Goal: Transaction & Acquisition: Register for event/course

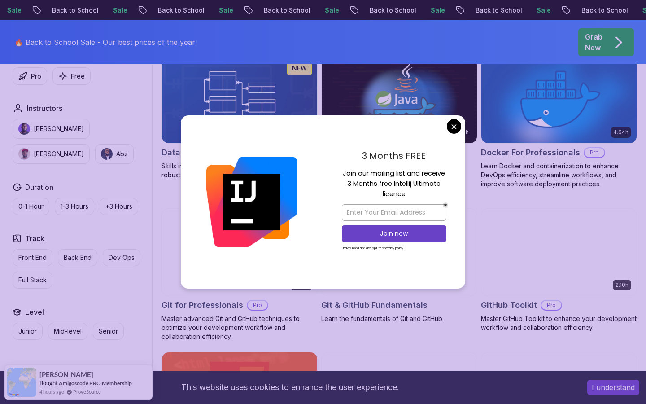
scroll to position [850, 0]
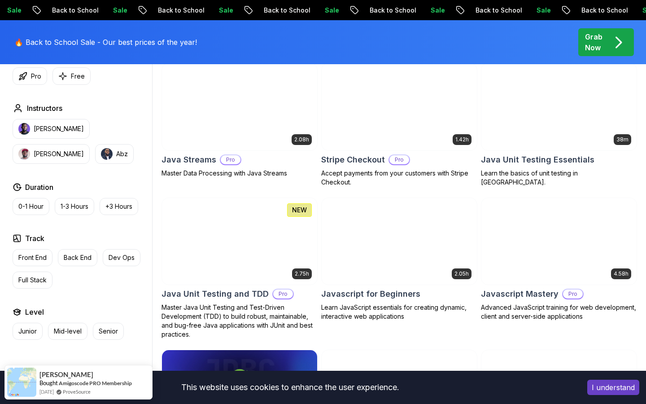
scroll to position [1545, 0]
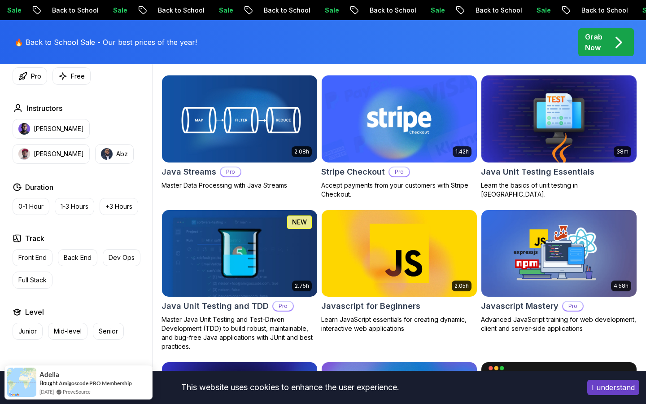
click at [431, 119] on img at bounding box center [399, 118] width 163 height 91
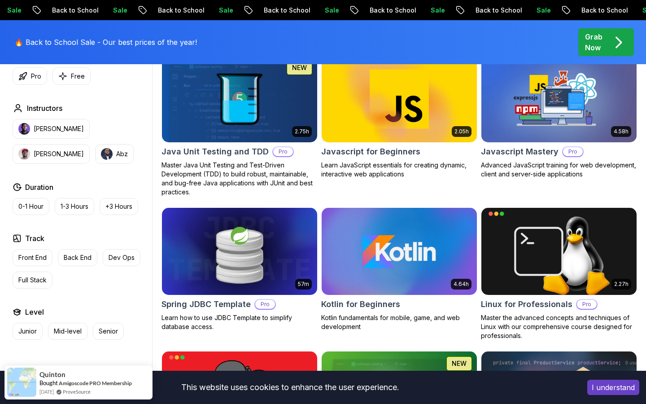
scroll to position [1667, 0]
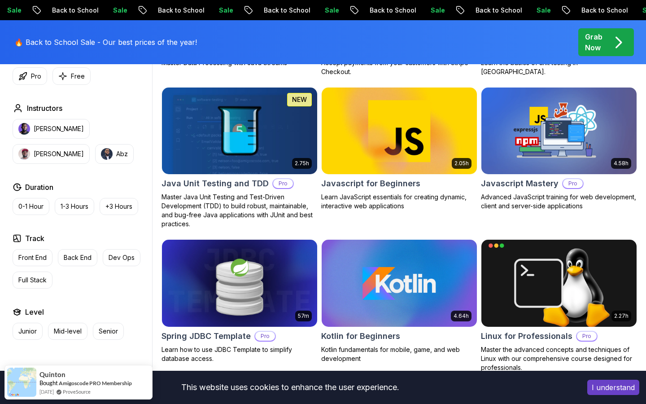
click at [368, 153] on img at bounding box center [399, 130] width 163 height 91
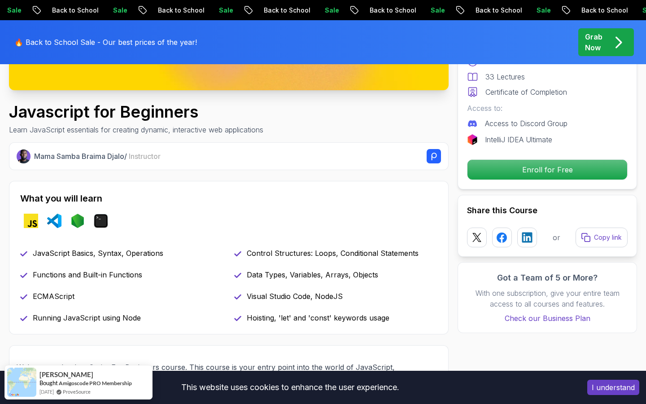
scroll to position [280, 0]
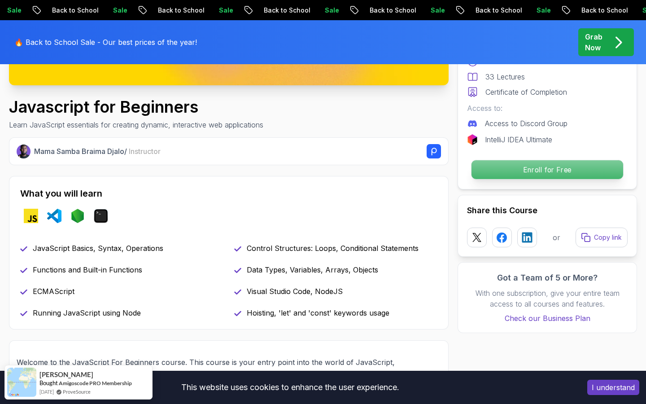
click at [522, 168] on p "Enroll for Free" at bounding box center [548, 169] width 152 height 19
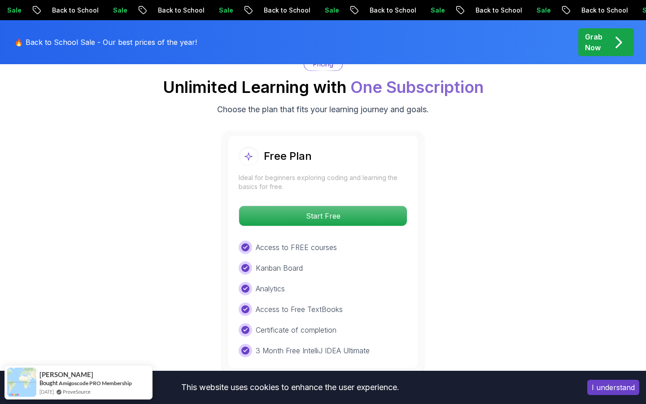
scroll to position [1676, 0]
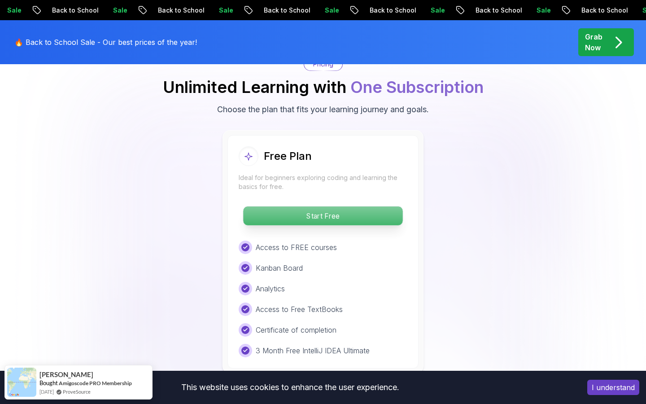
click at [310, 213] on p "Start Free" at bounding box center [322, 215] width 159 height 19
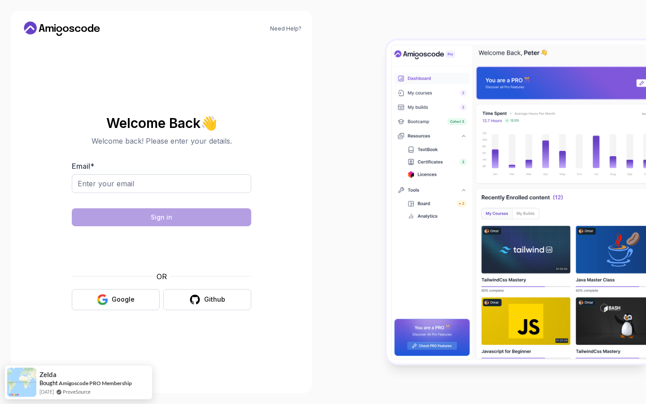
click at [213, 193] on div at bounding box center [162, 188] width 180 height 29
click at [185, 181] on input "Email *" at bounding box center [162, 183] width 180 height 19
type input "basssam1993@gmail.com"
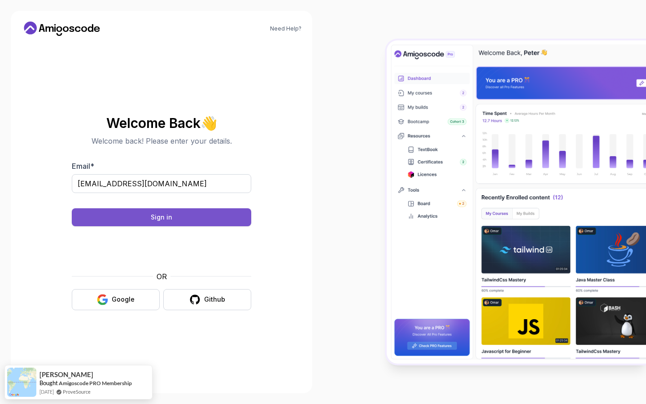
click at [204, 221] on button "Sign in" at bounding box center [162, 217] width 180 height 18
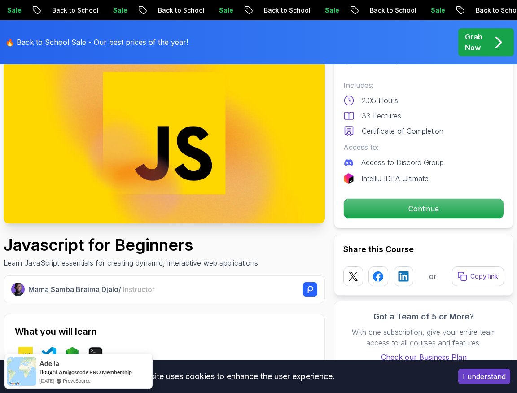
scroll to position [84, 0]
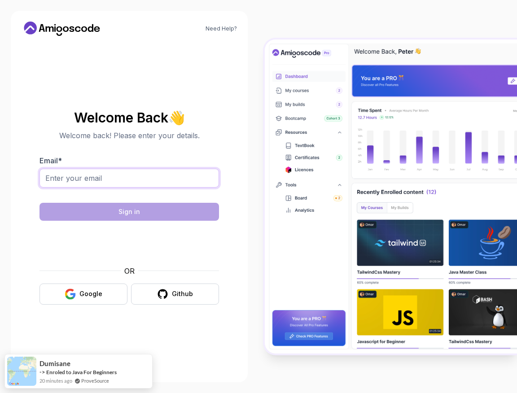
click at [92, 176] on input "Email *" at bounding box center [129, 178] width 180 height 19
type input "basssam1993@gmail.com"
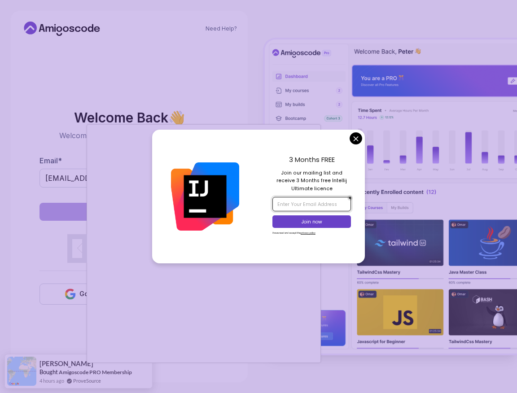
click at [303, 210] on input "email" at bounding box center [311, 204] width 79 height 14
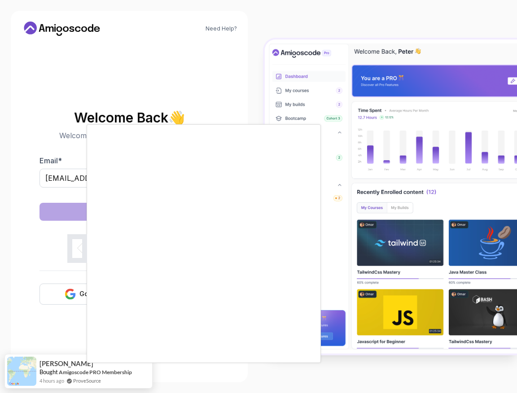
click at [356, 134] on body "Need Help? Welcome Back 👋 Welcome back! Please enter your details. Email * bass…" at bounding box center [258, 196] width 517 height 393
click at [70, 321] on div at bounding box center [258, 196] width 517 height 393
